Goal: Task Accomplishment & Management: Manage account settings

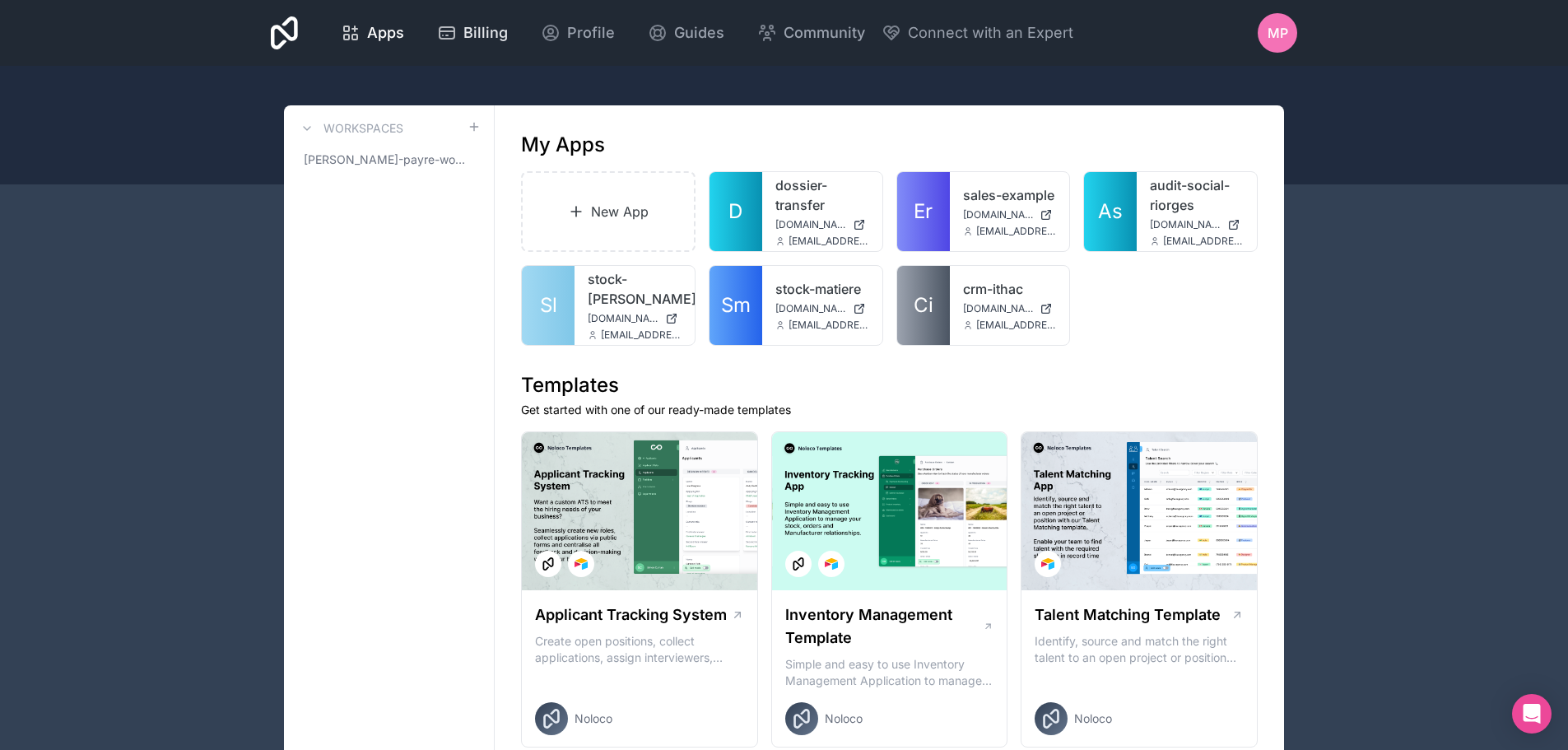
click at [490, 25] on span "Billing" at bounding box center [485, 33] width 44 height 24
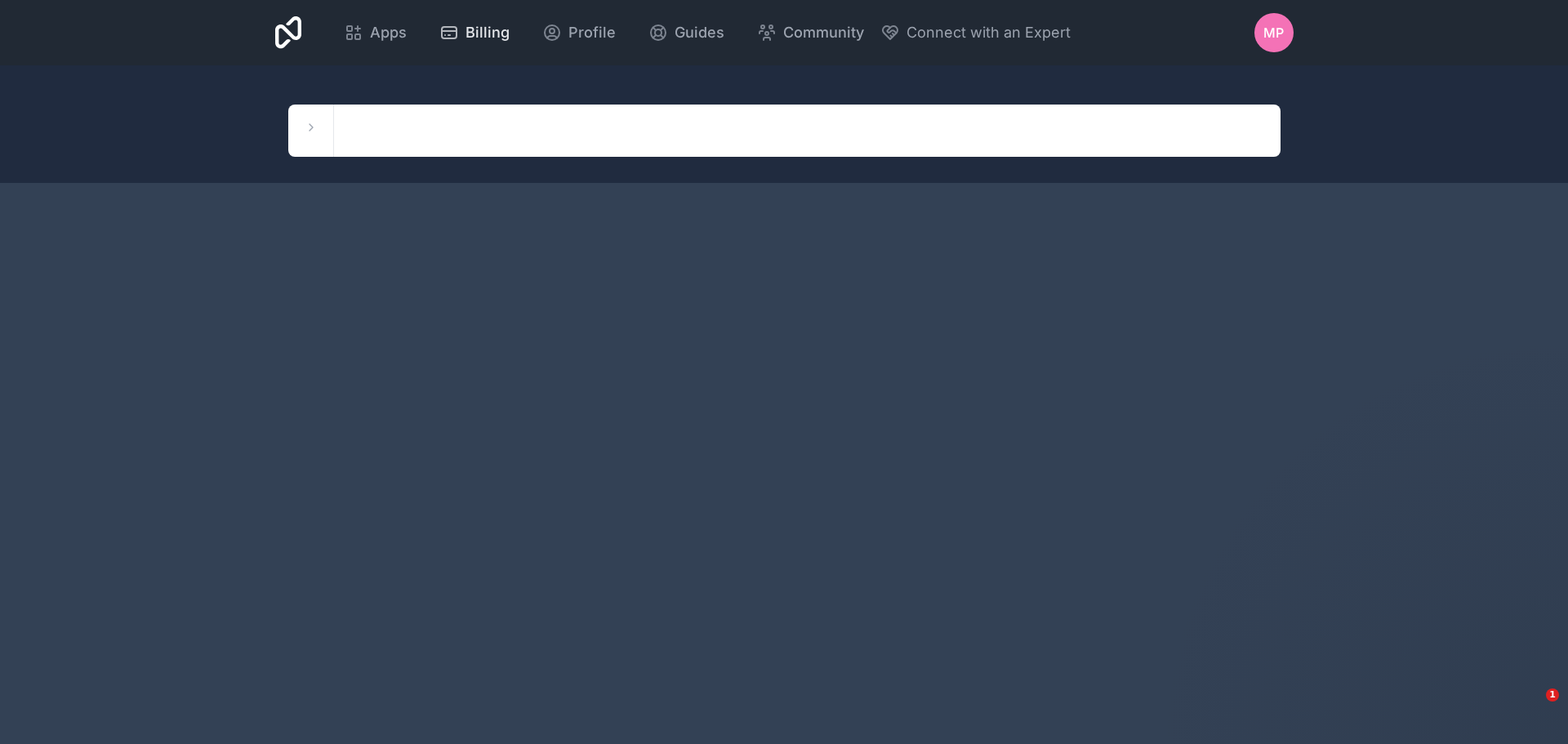
click at [473, 38] on span "Billing" at bounding box center [487, 33] width 44 height 23
click at [304, 124] on icon at bounding box center [310, 126] width 13 height 13
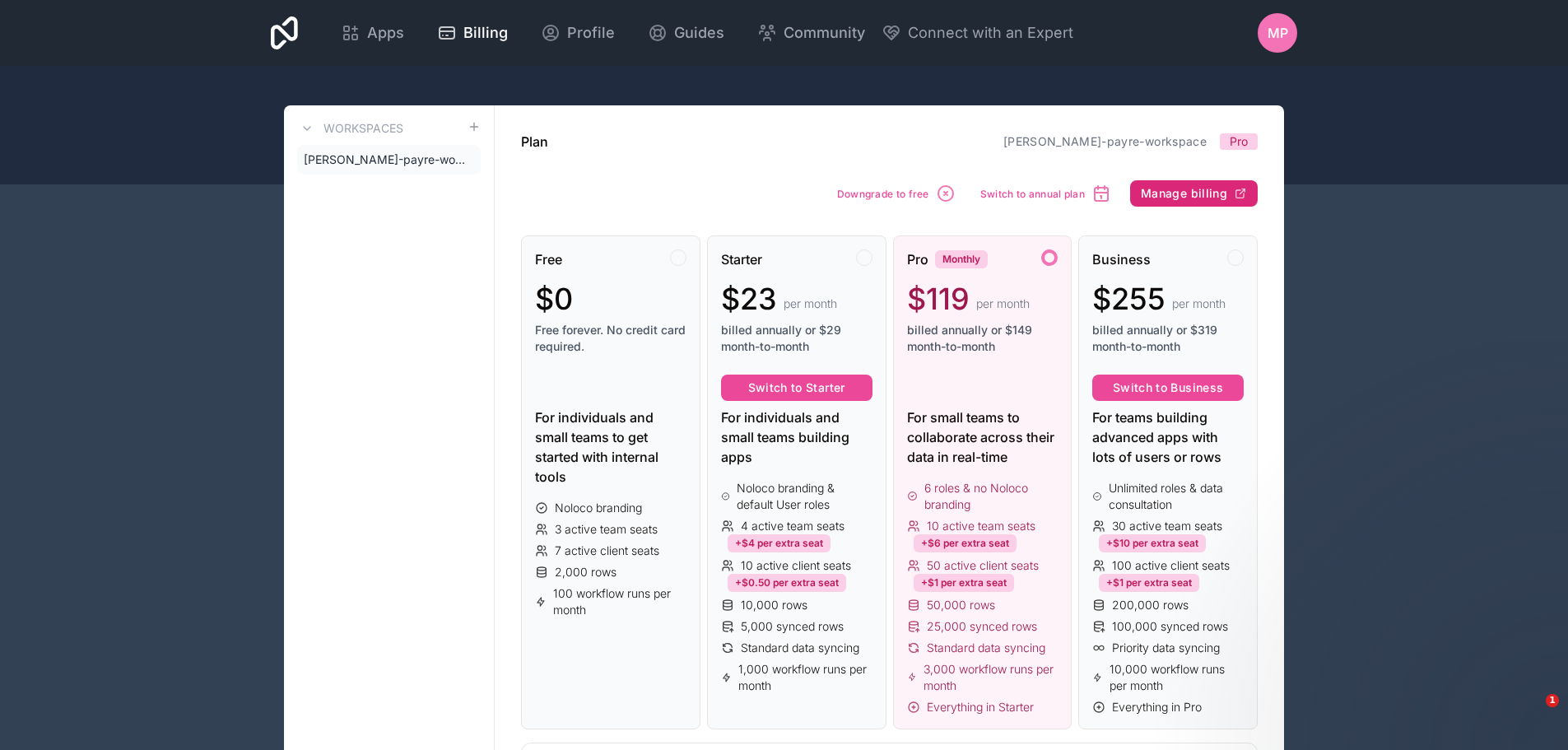
click at [1205, 199] on span "Manage billing" at bounding box center [1184, 193] width 86 height 15
